Goal: Transaction & Acquisition: Purchase product/service

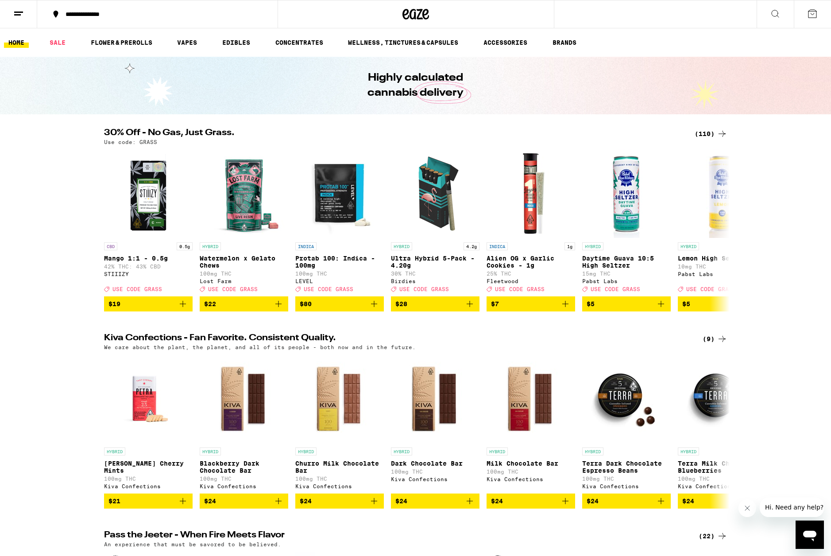
click at [775, 14] on icon at bounding box center [775, 13] width 11 height 11
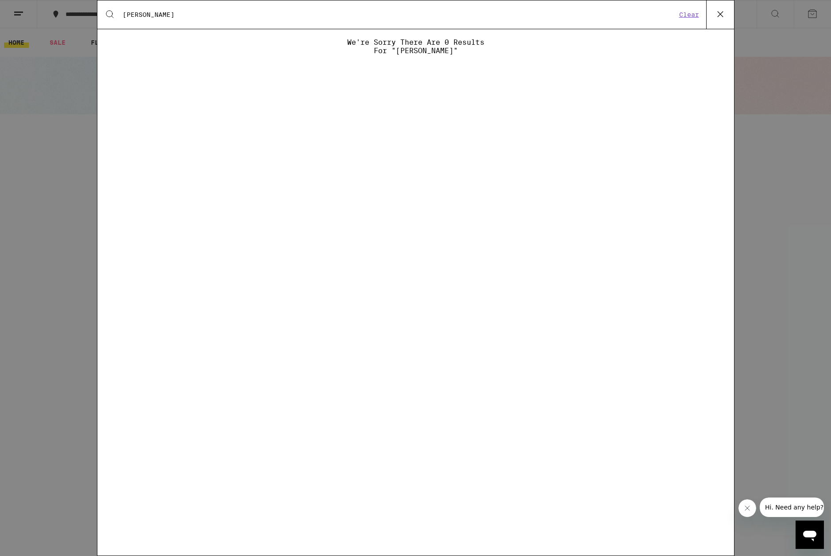
type input "[PERSON_NAME]"
click at [722, 13] on icon at bounding box center [720, 14] width 13 height 13
